Goal: Task Accomplishment & Management: Complete application form

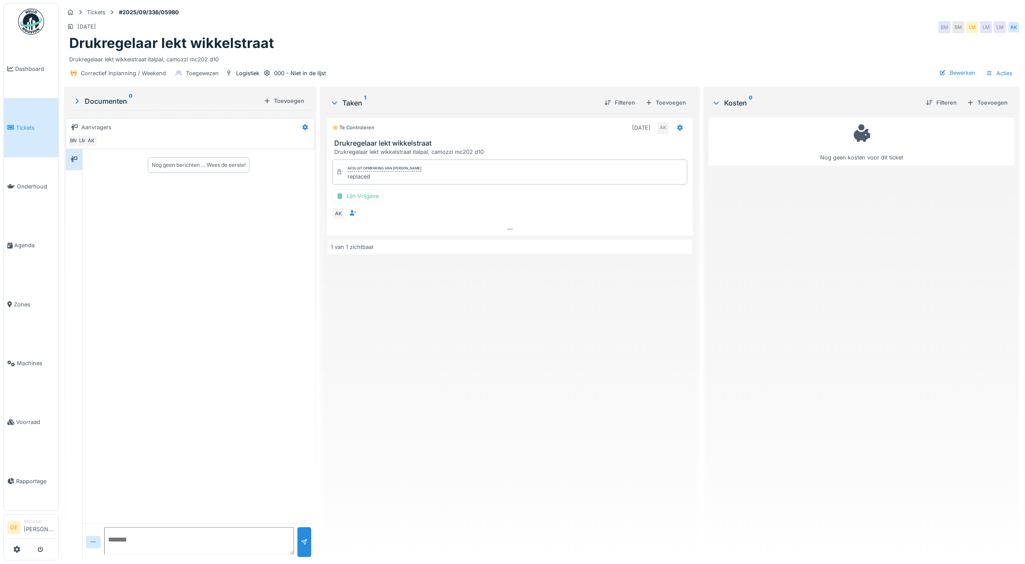
click at [26, 135] on link "Tickets" at bounding box center [31, 127] width 54 height 59
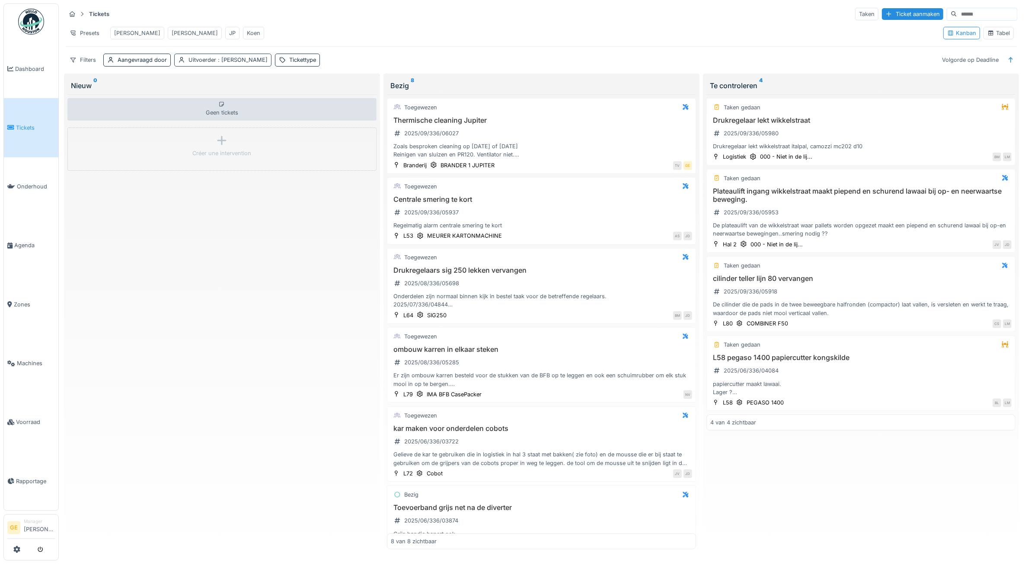
click at [254, 63] on span ": [PERSON_NAME]" at bounding box center [241, 60] width 51 height 6
click at [239, 121] on icon at bounding box center [241, 120] width 5 height 5
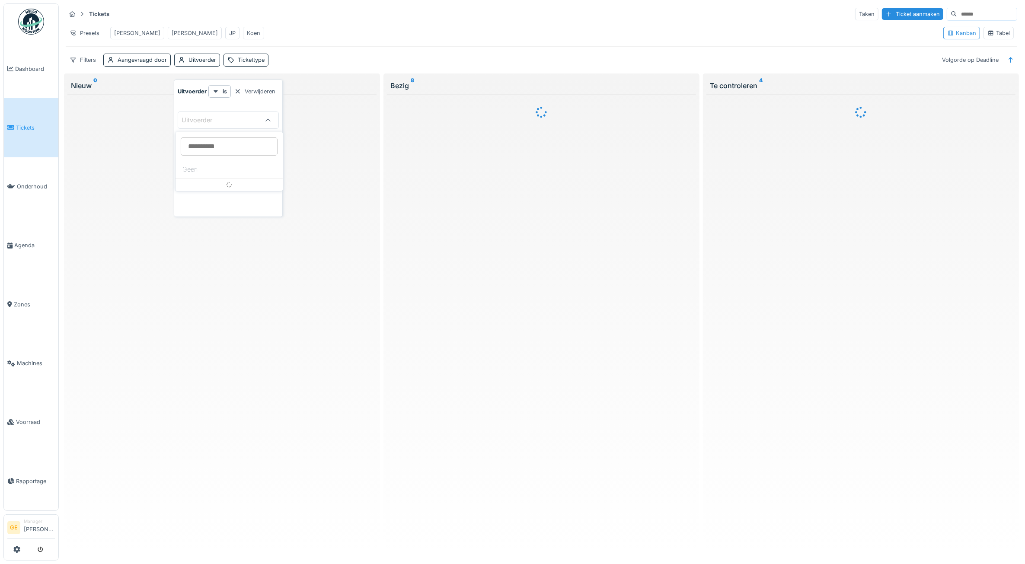
click at [317, 26] on div "Presets [PERSON_NAME]" at bounding box center [501, 32] width 871 height 19
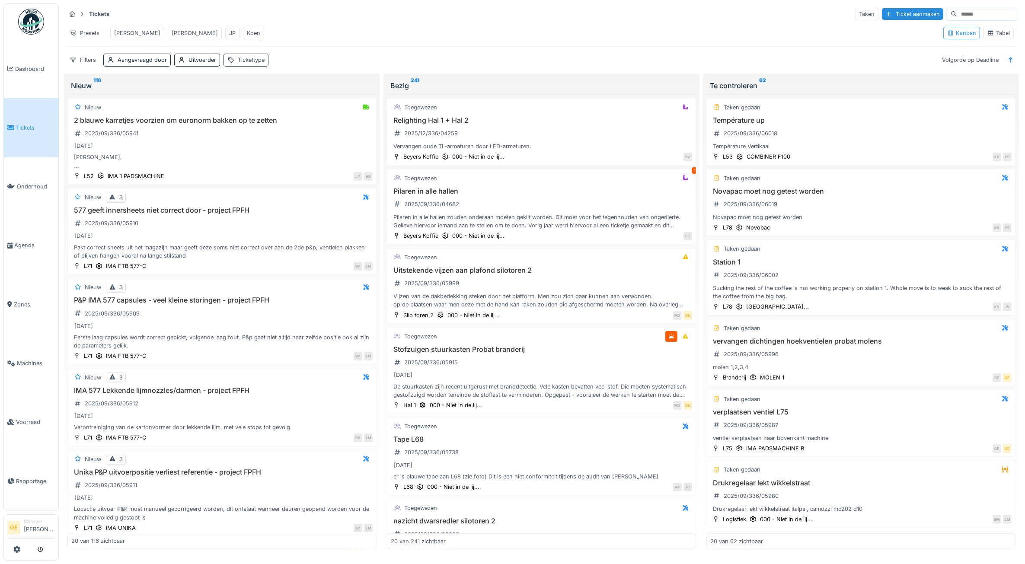
click at [258, 64] on div "Tickettype" at bounding box center [251, 60] width 27 height 8
click at [266, 112] on div "Tickettype" at bounding box center [252, 110] width 43 height 10
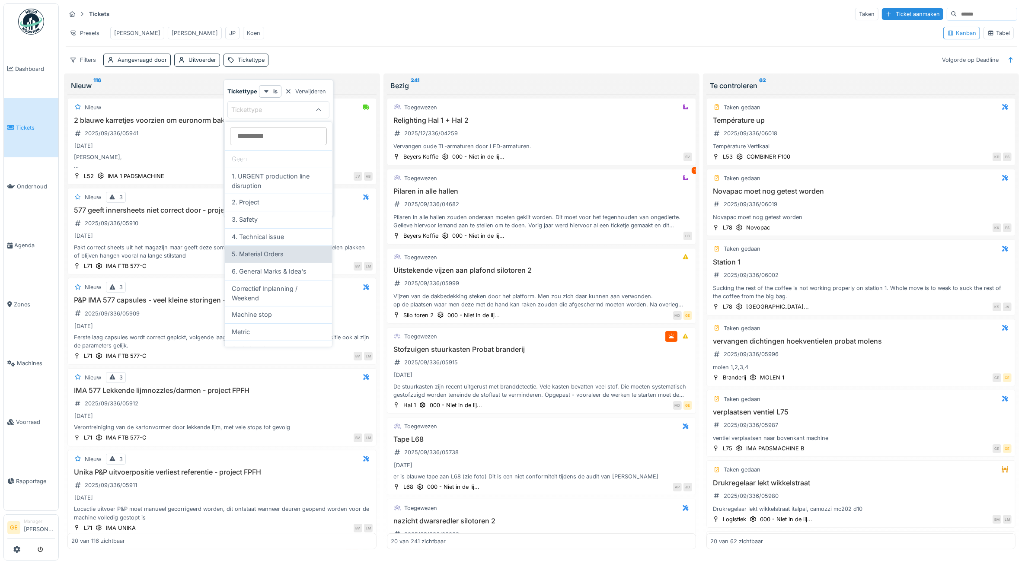
click at [282, 257] on span "5. Material Orders" at bounding box center [258, 255] width 52 height 10
type input "***"
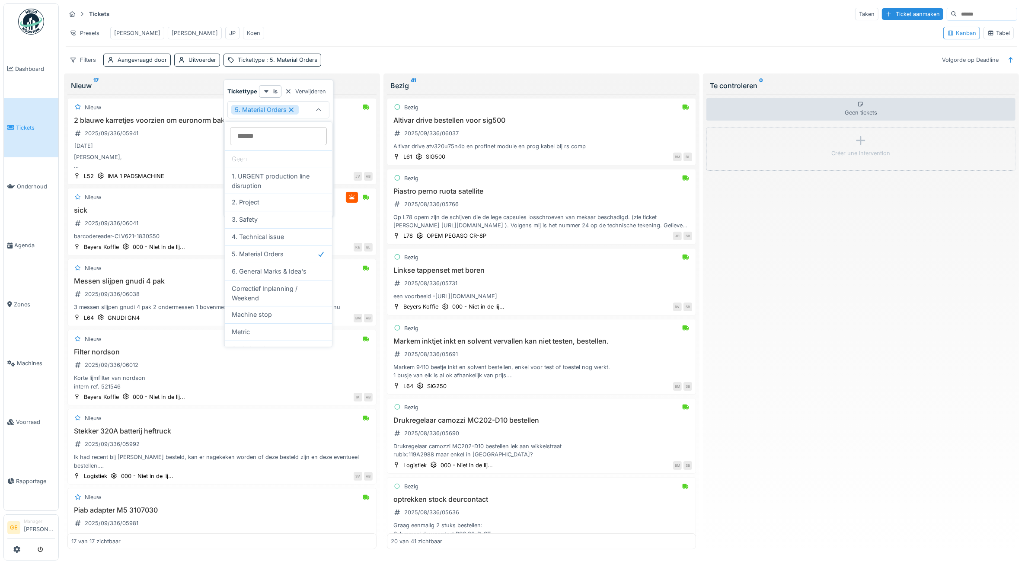
click at [365, 26] on div "Presets [PERSON_NAME]" at bounding box center [501, 32] width 871 height 19
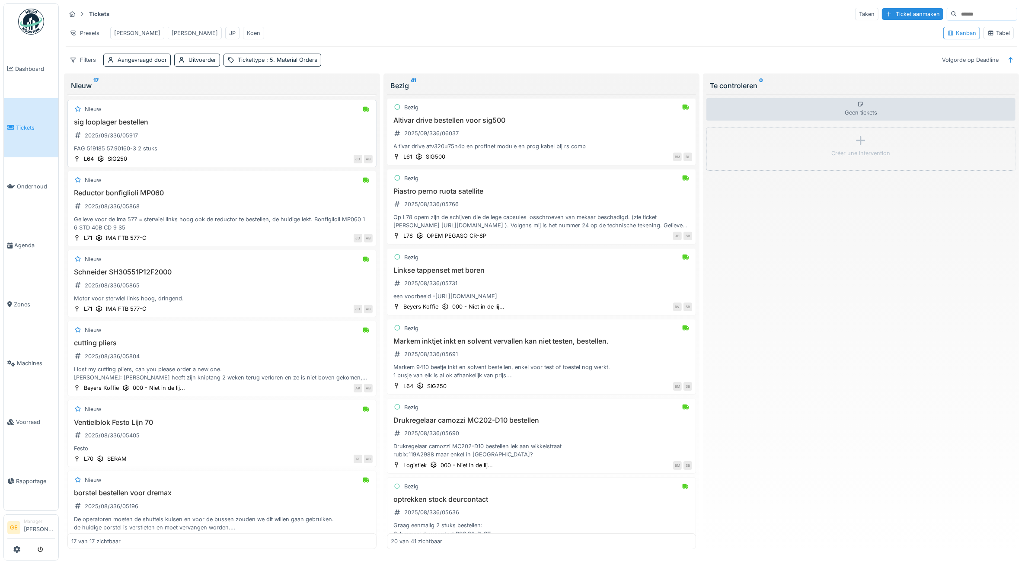
scroll to position [649, 0]
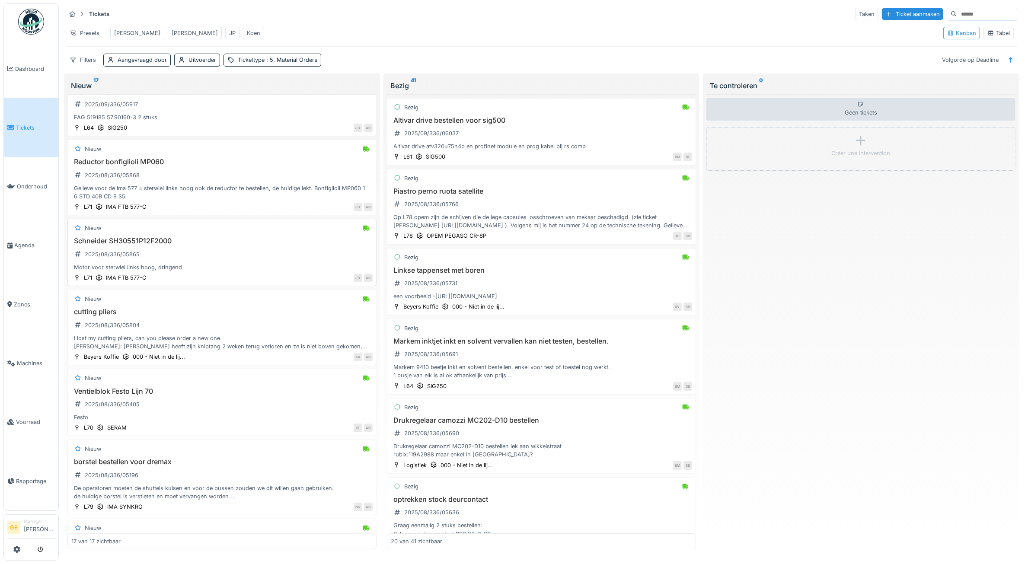
click at [192, 272] on div "Schneider SH30551P12F2000 2025/08/336/05865 Motor voor sterwiel links hoog, dri…" at bounding box center [221, 254] width 301 height 35
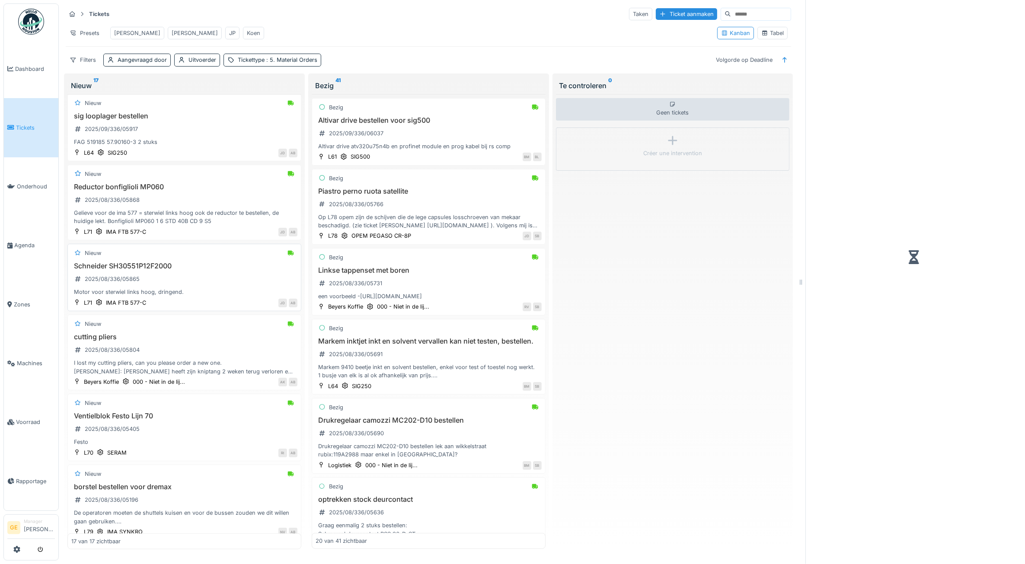
scroll to position [673, 0]
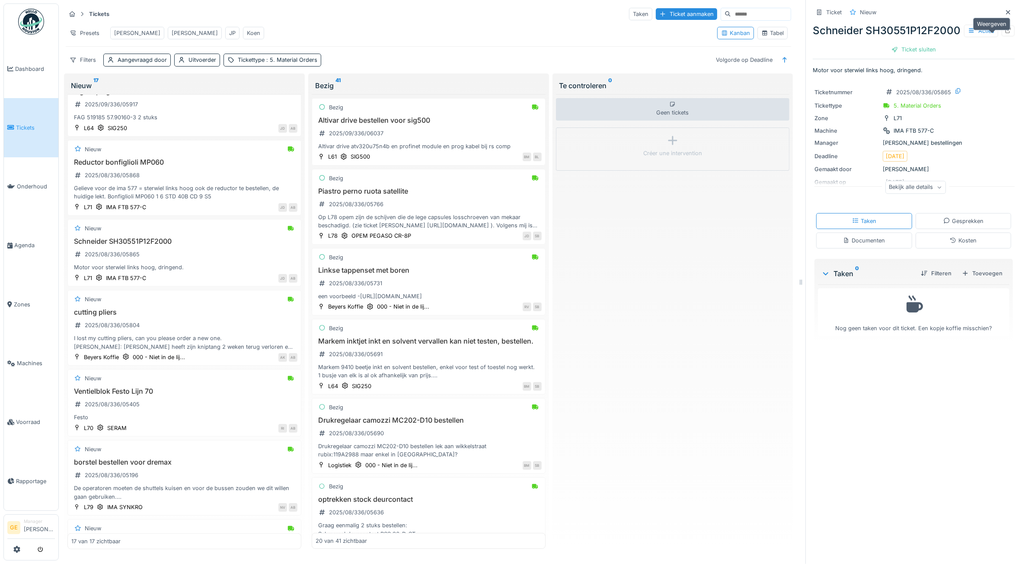
click at [1005, 33] on icon at bounding box center [1008, 31] width 7 height 6
click at [299, 63] on span ": 5. Material Orders" at bounding box center [291, 60] width 53 height 6
click at [293, 110] on icon at bounding box center [292, 110] width 8 height 6
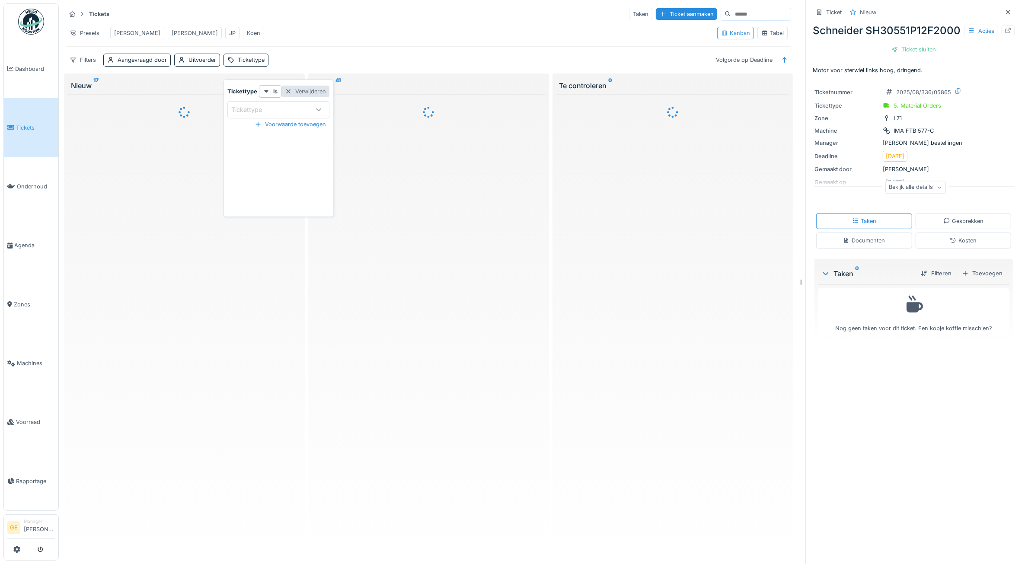
scroll to position [0, 0]
click at [336, 29] on div "Presets [PERSON_NAME]" at bounding box center [388, 32] width 645 height 19
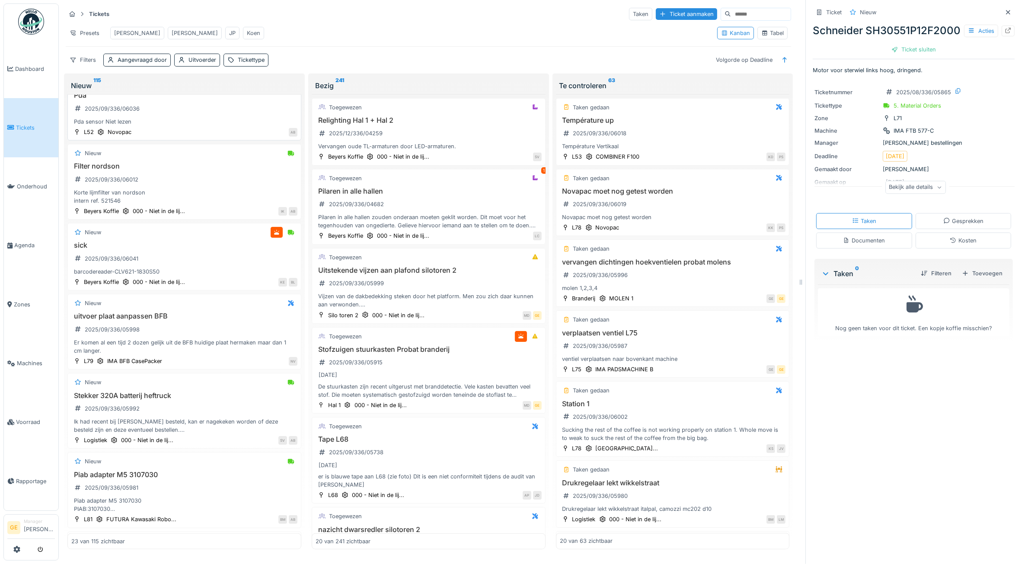
scroll to position [927, 0]
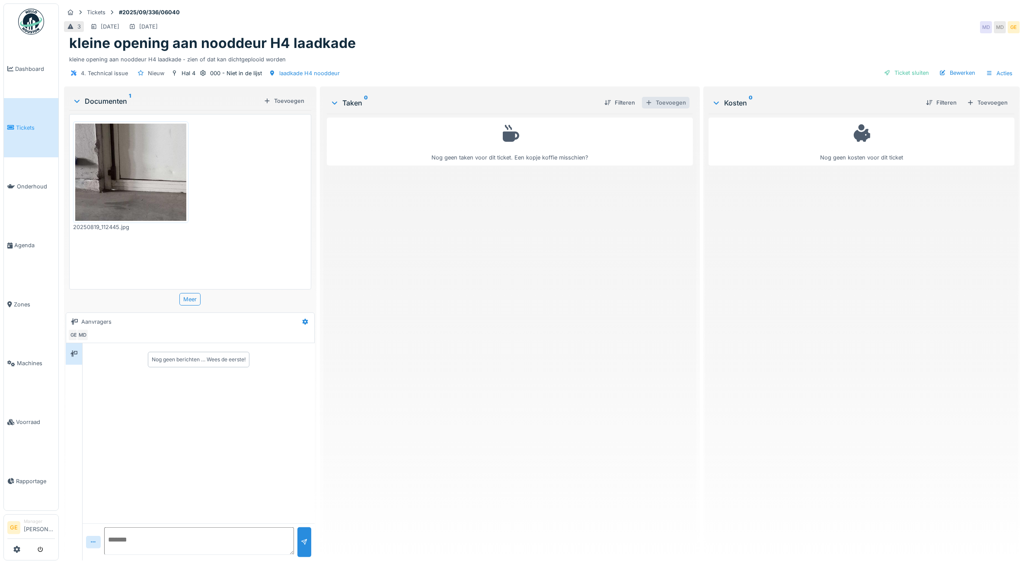
click at [663, 105] on div "Toevoegen" at bounding box center [666, 103] width 48 height 12
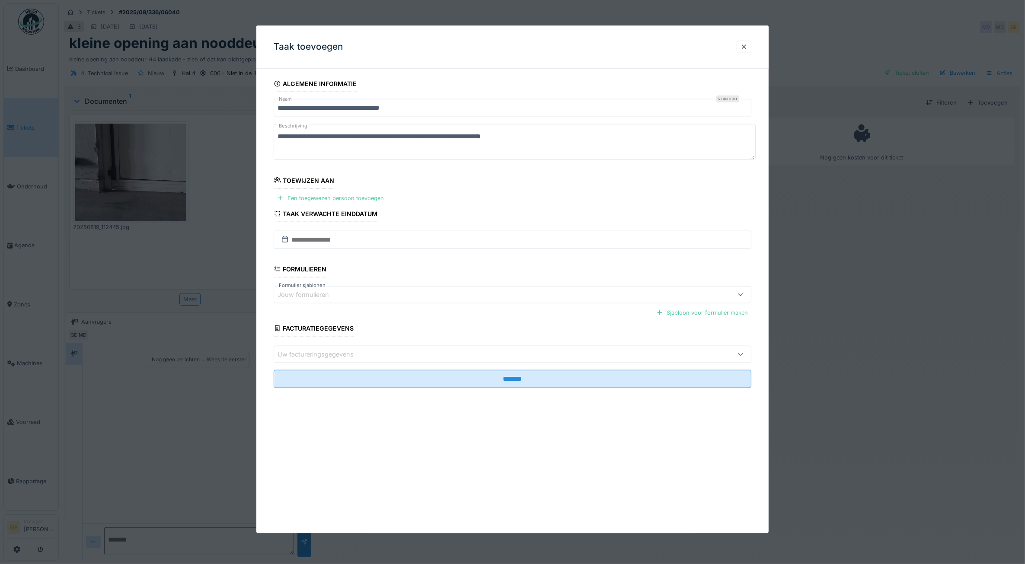
click at [342, 197] on div "Een toegewezen persoon toevoegen" at bounding box center [331, 198] width 114 height 12
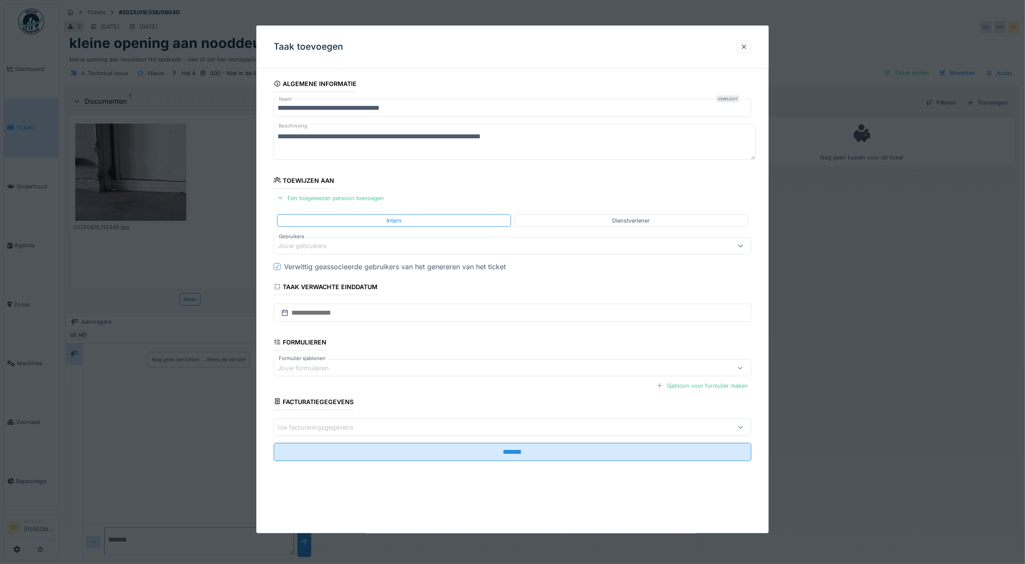
click at [330, 249] on div "Jouw gebruikers" at bounding box center [308, 246] width 61 height 10
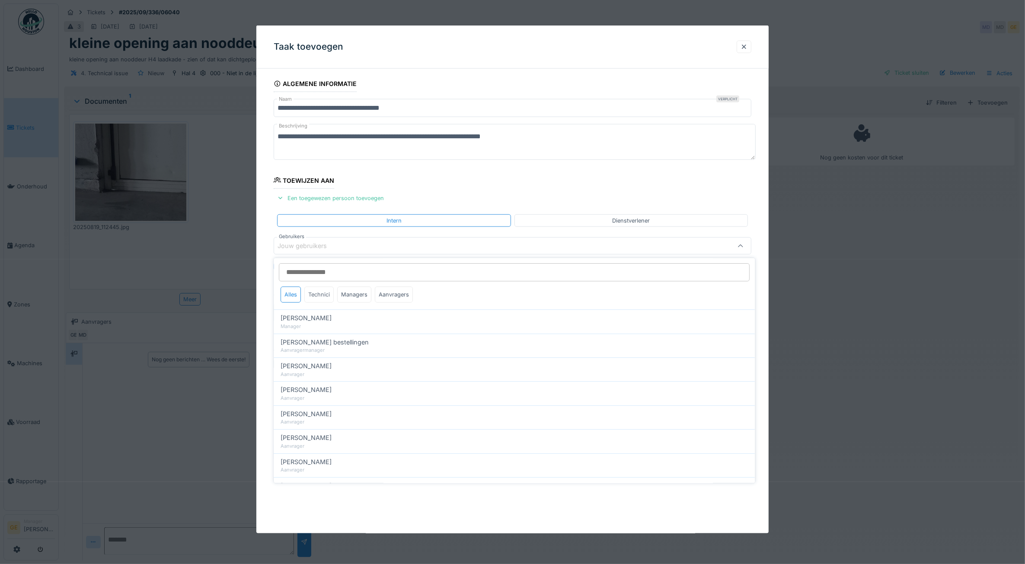
click at [329, 295] on div "Technici" at bounding box center [319, 295] width 29 height 16
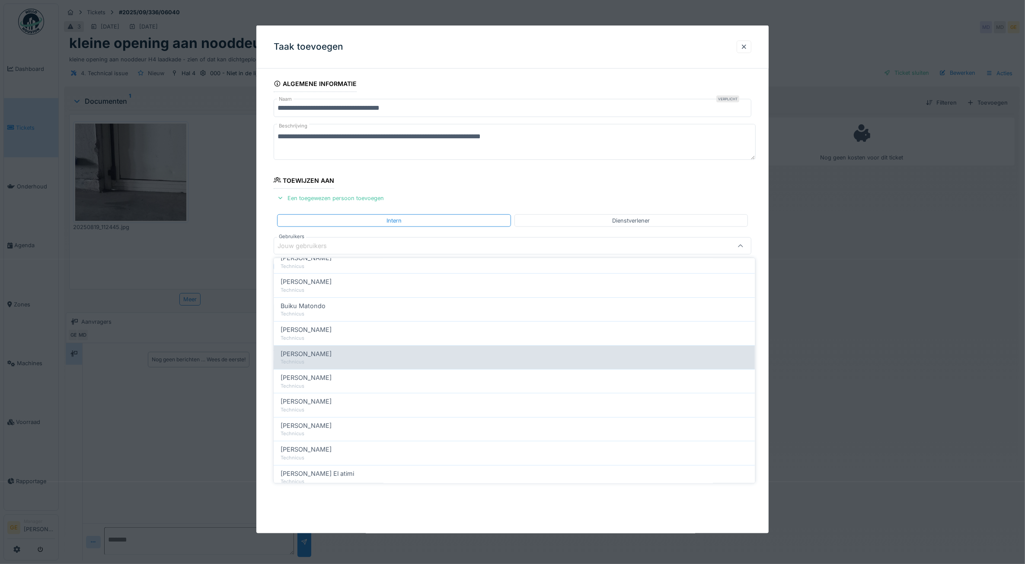
scroll to position [162, 0]
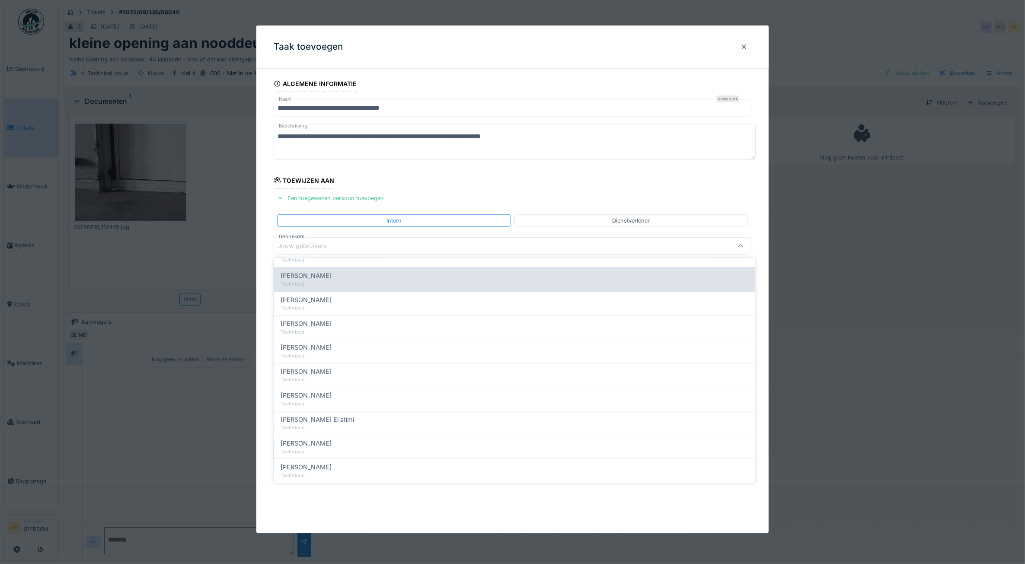
click at [314, 445] on span "Koen Lauwers" at bounding box center [306, 444] width 51 height 10
type input "*****"
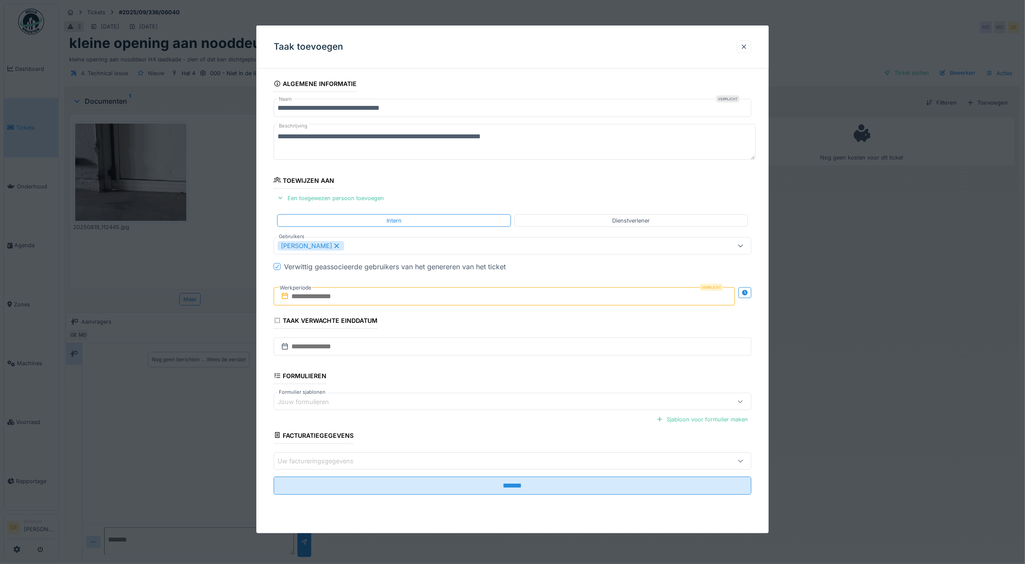
click at [435, 191] on fieldset "**********" at bounding box center [513, 289] width 478 height 426
click at [346, 295] on input "text" at bounding box center [505, 297] width 462 height 18
click at [489, 355] on div "3" at bounding box center [493, 354] width 12 height 12
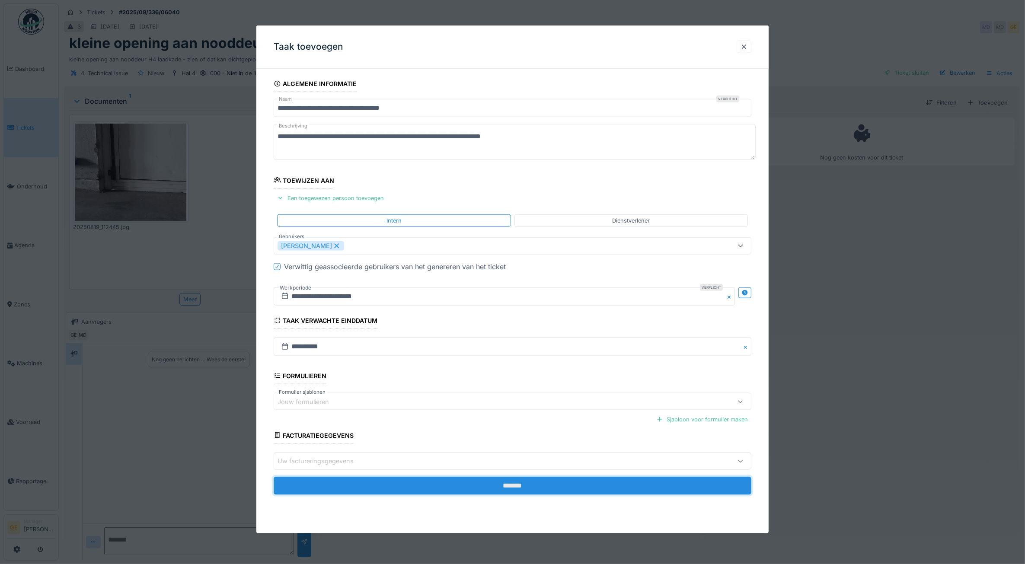
click at [485, 491] on input "*******" at bounding box center [513, 486] width 478 height 18
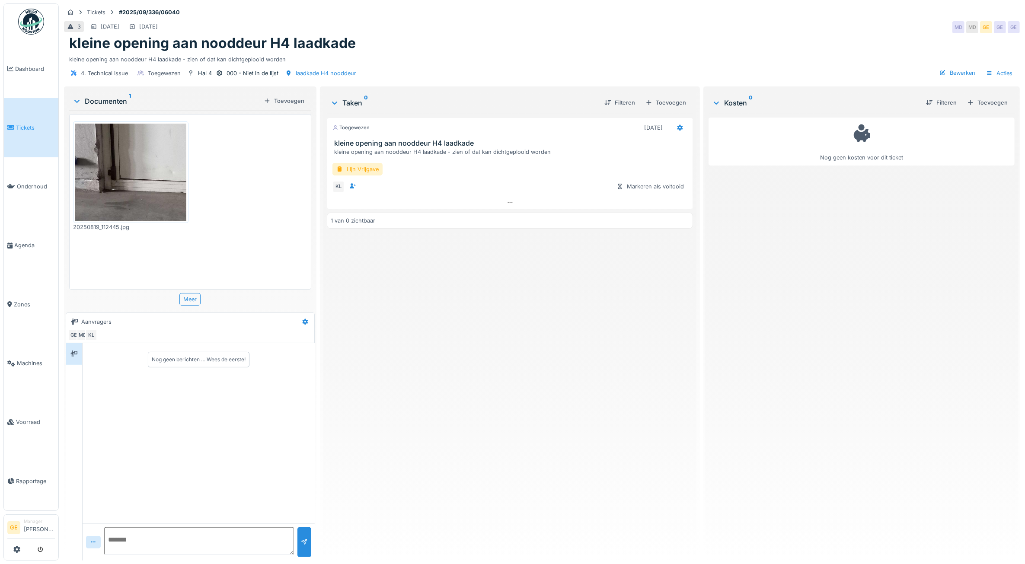
click at [148, 186] on img at bounding box center [130, 172] width 111 height 97
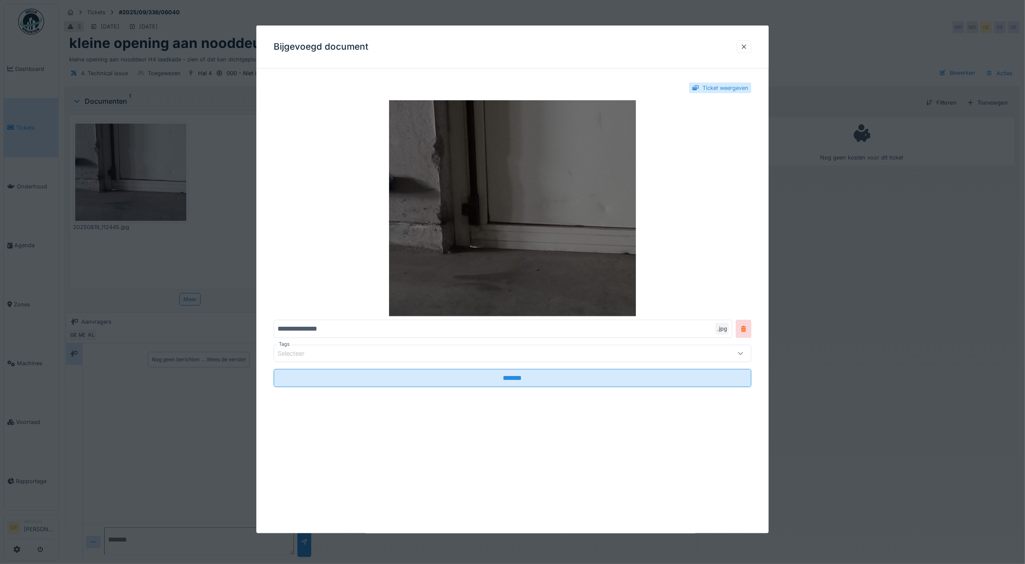
click at [447, 239] on img at bounding box center [513, 208] width 478 height 216
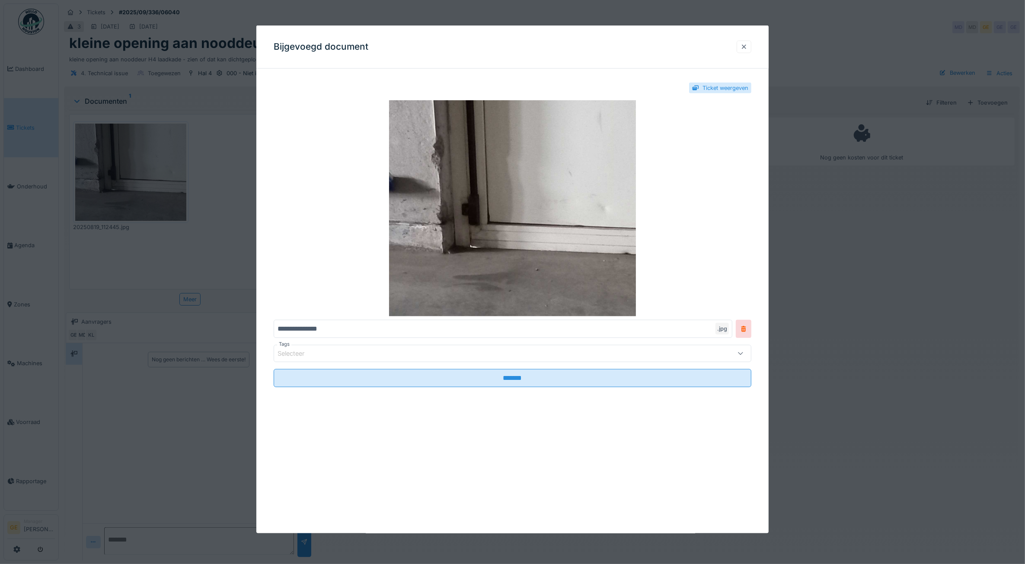
click at [746, 48] on div at bounding box center [744, 47] width 7 height 8
